Goal: Information Seeking & Learning: Learn about a topic

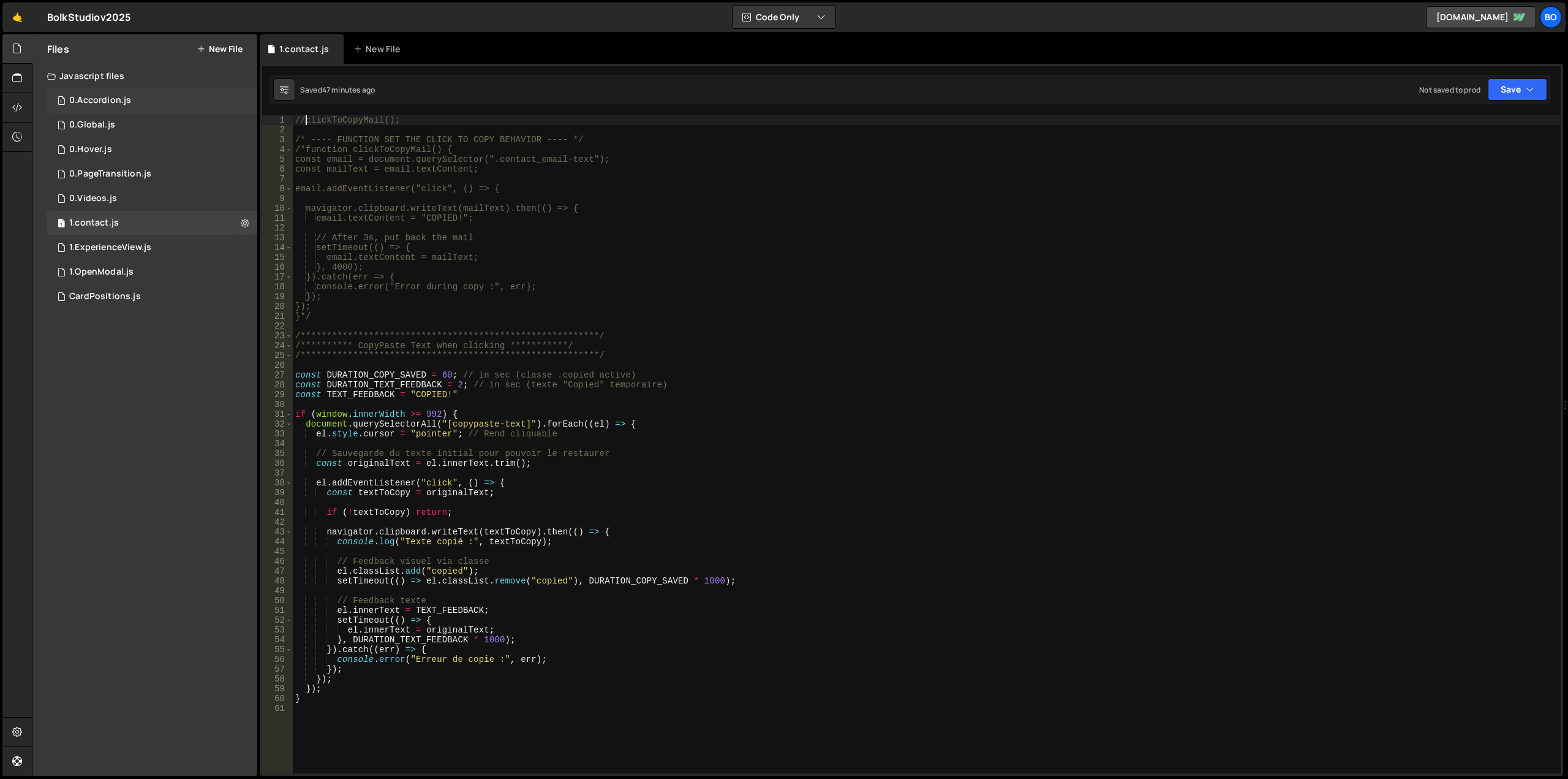
scroll to position [0, 1]
click at [100, 127] on div "0.Global.js" at bounding box center [92, 125] width 46 height 11
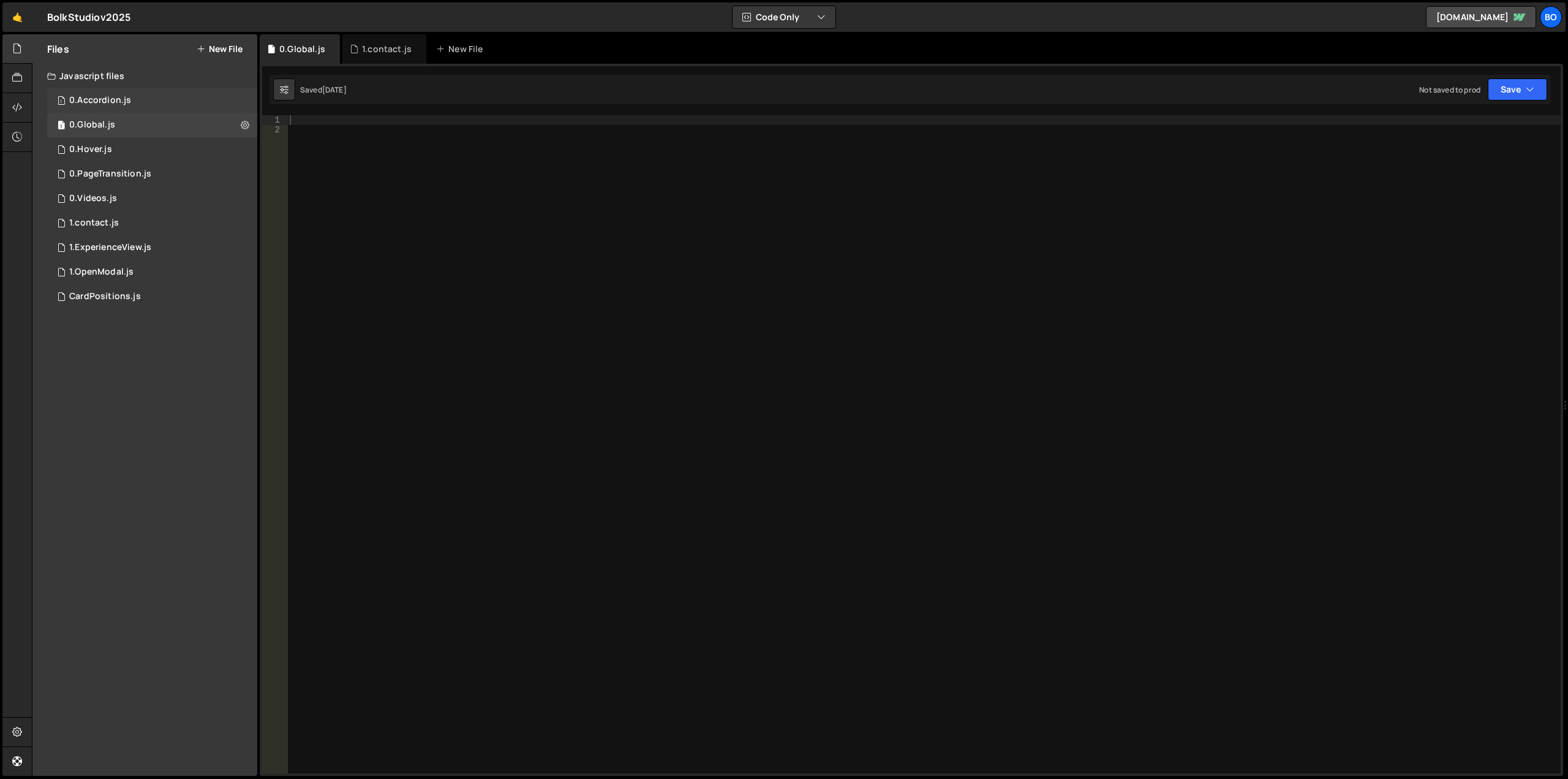
click at [100, 100] on div "0.Accordion.js" at bounding box center [100, 100] width 62 height 11
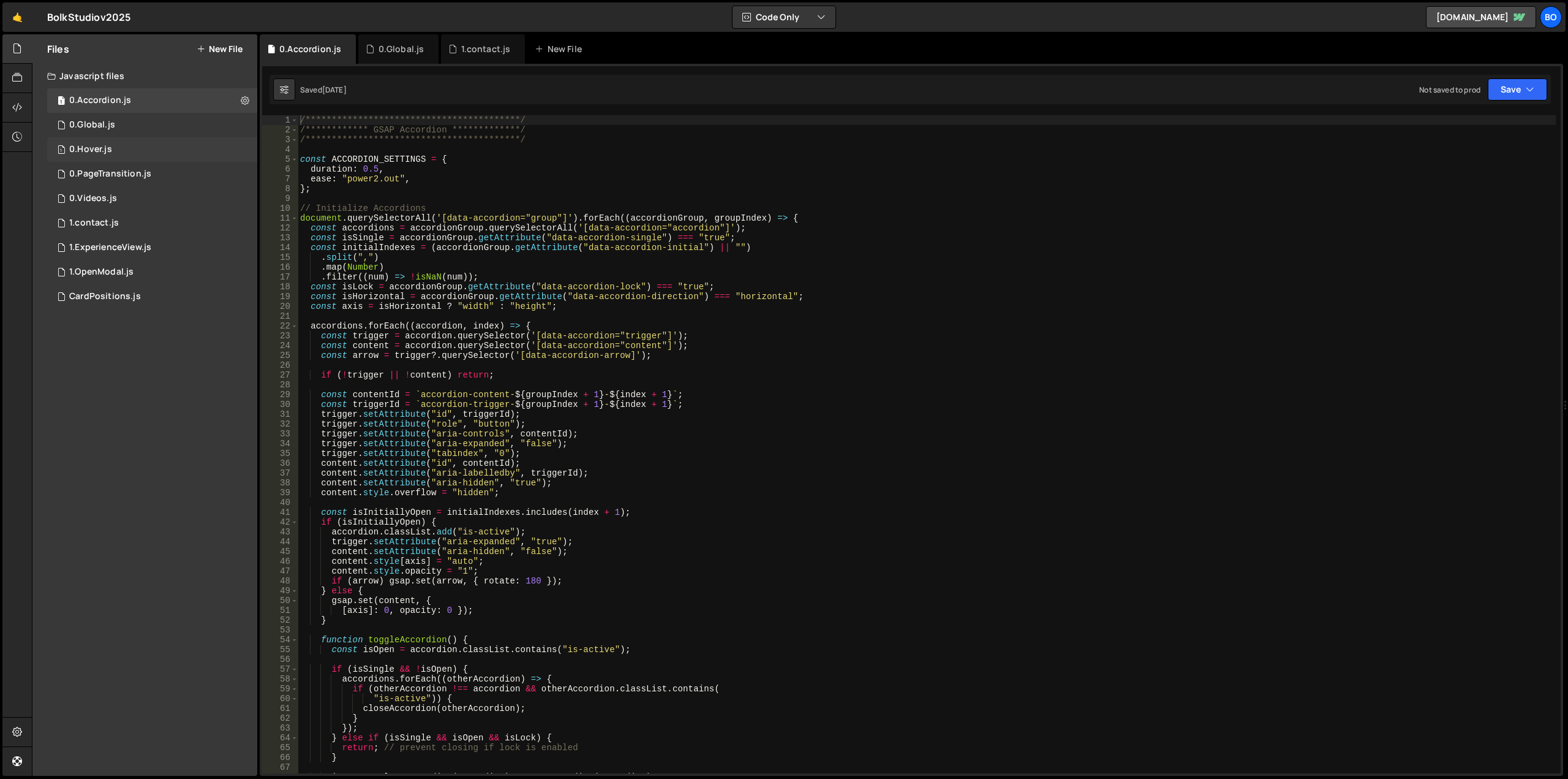
click at [94, 148] on div "0.Hover.js" at bounding box center [90, 150] width 42 height 11
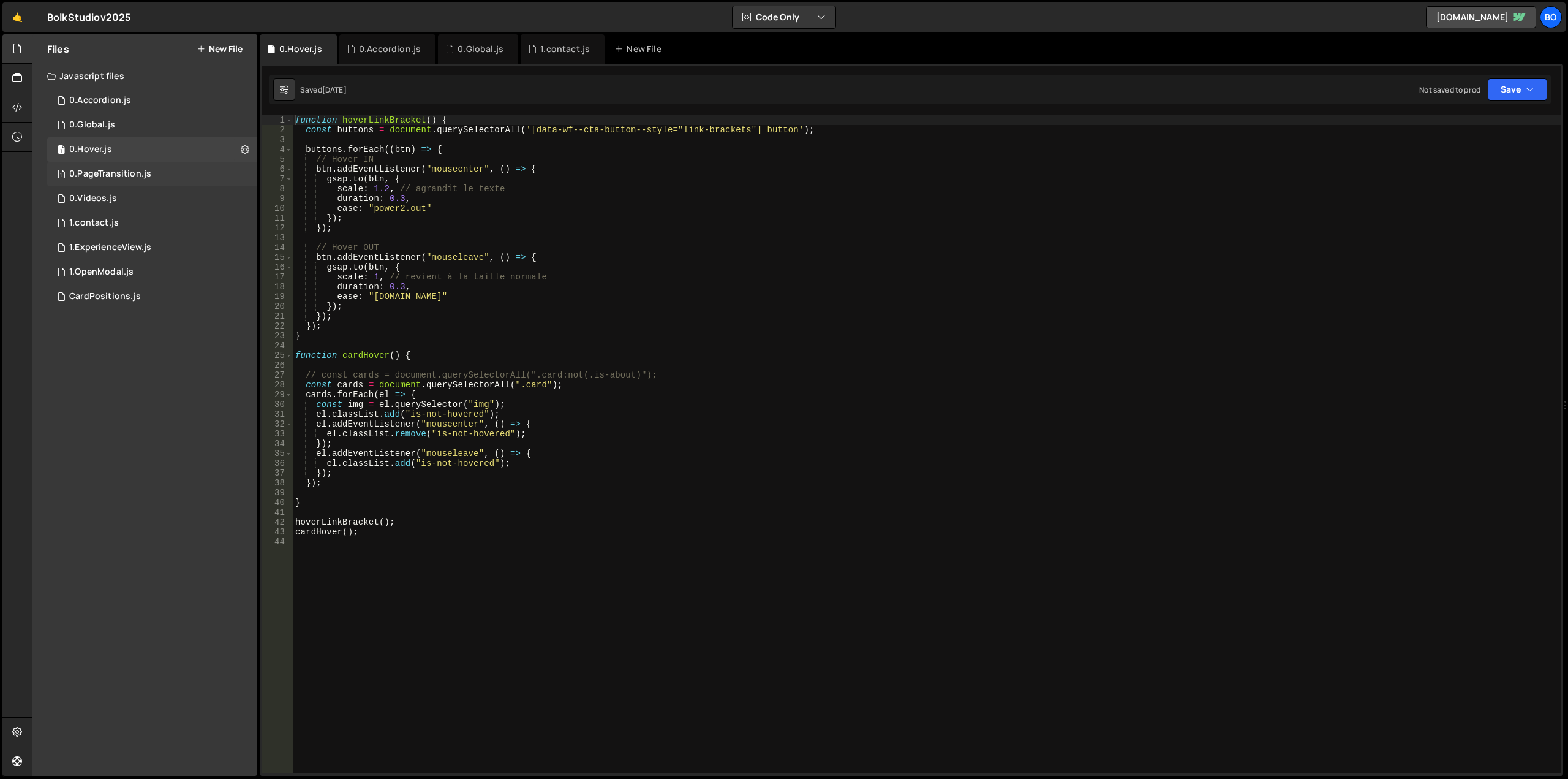
click at [96, 176] on div "0.PageTransition.js" at bounding box center [110, 174] width 82 height 11
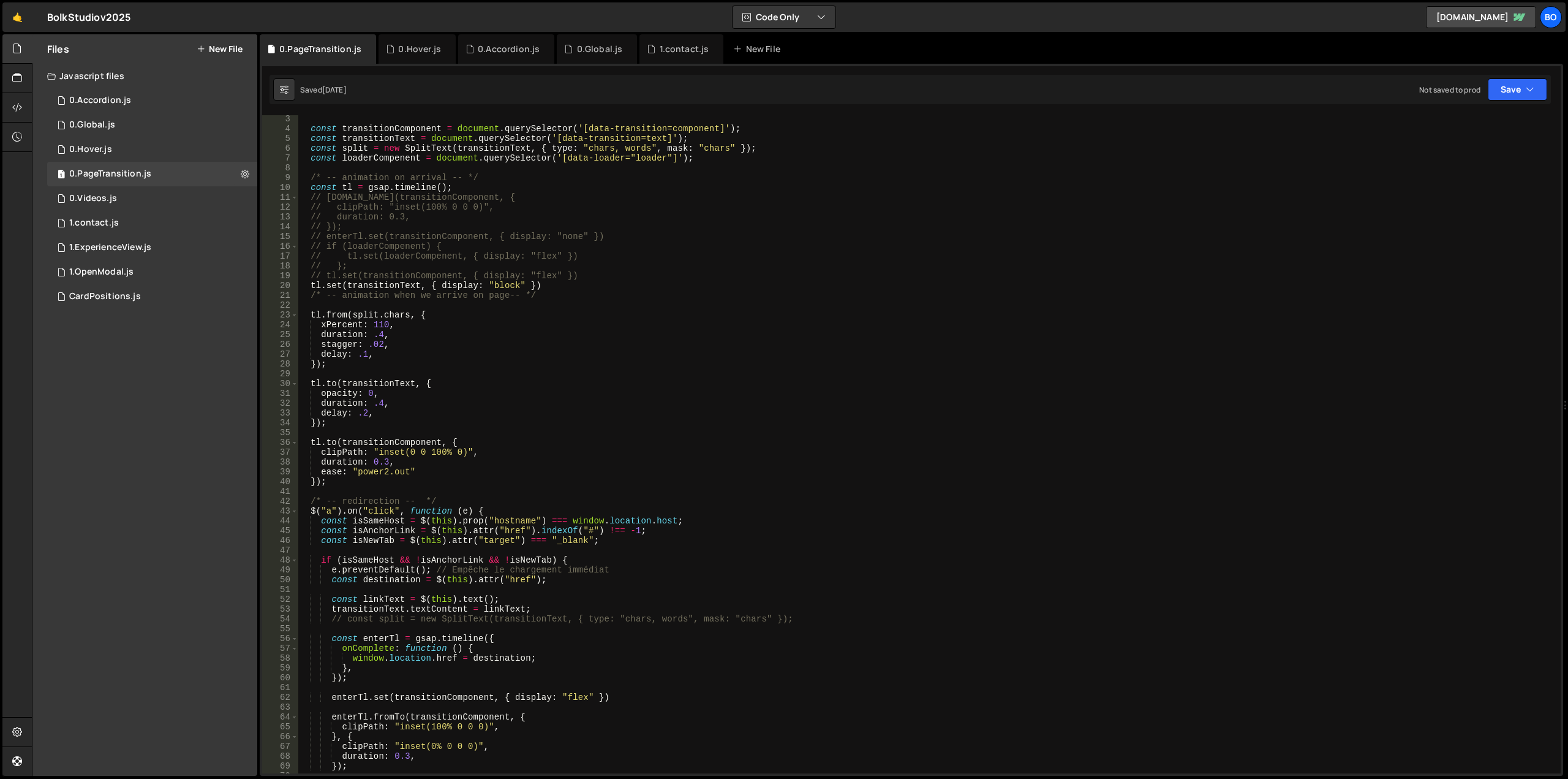
scroll to position [0, 0]
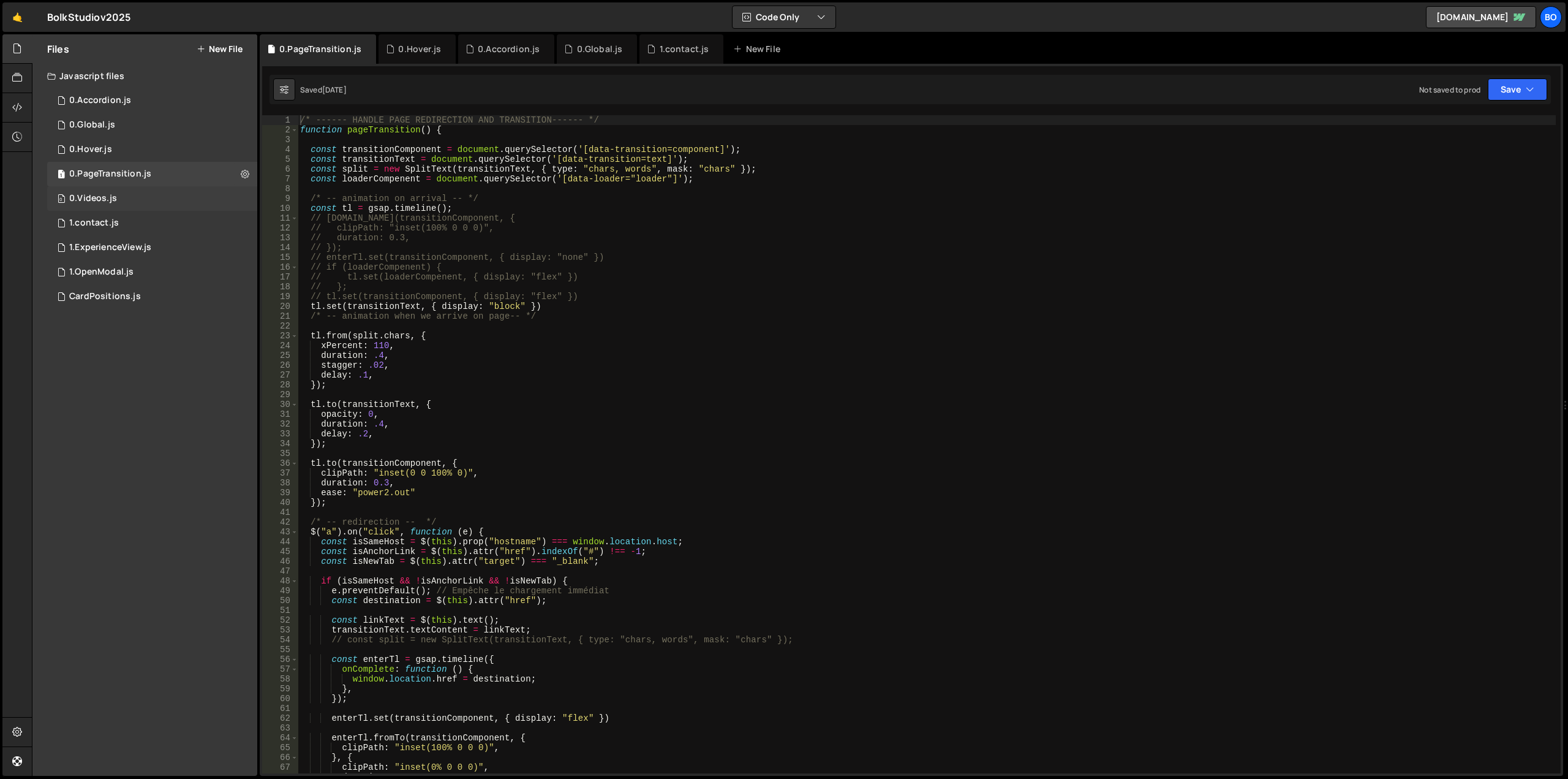
click at [95, 200] on div "0.Videos.js" at bounding box center [93, 198] width 48 height 11
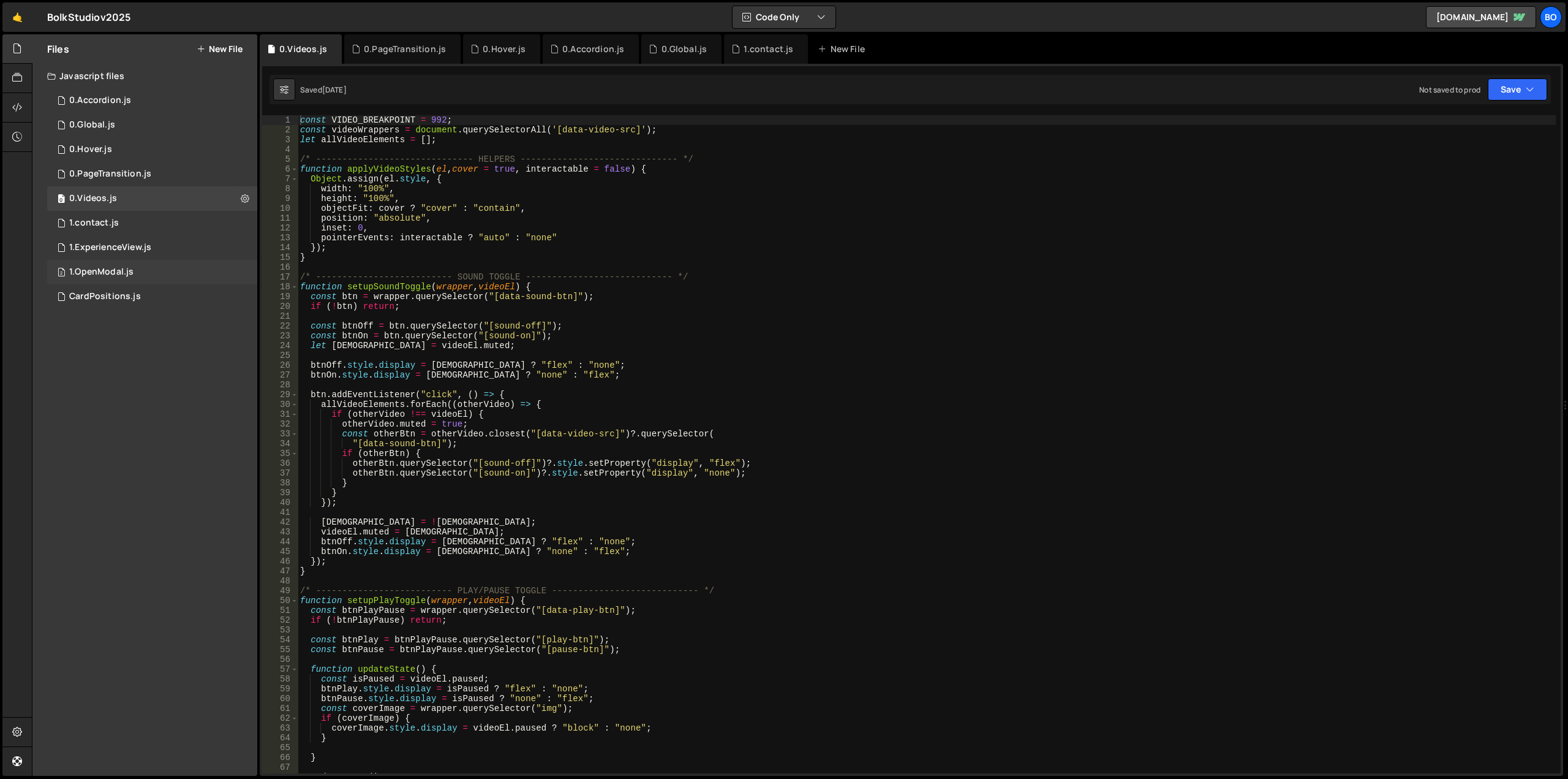
click at [103, 262] on div "2 1.OpenModal.js 0" at bounding box center [151, 272] width 210 height 25
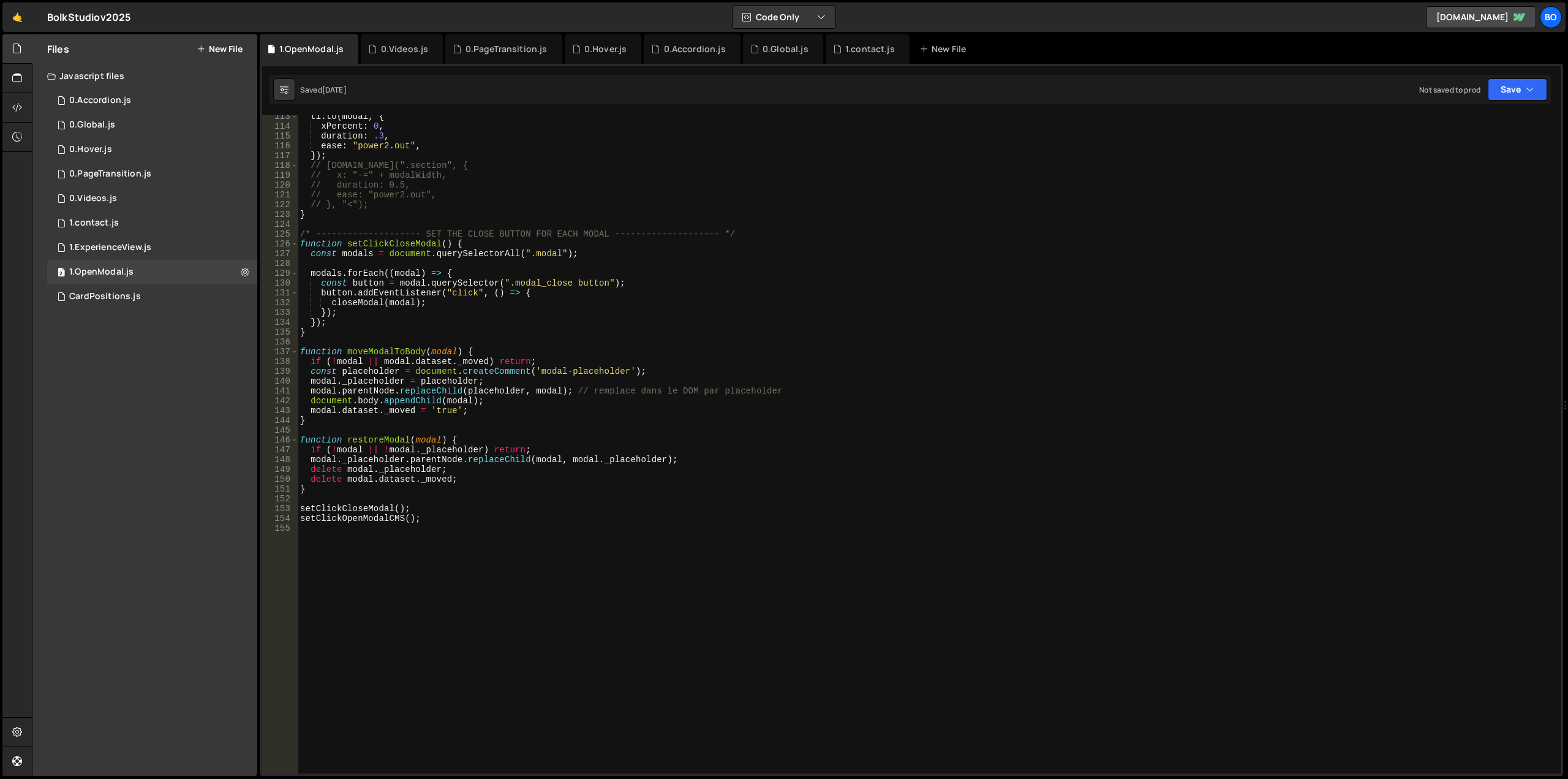
scroll to position [1101, 0]
